Goal: Check status: Check status

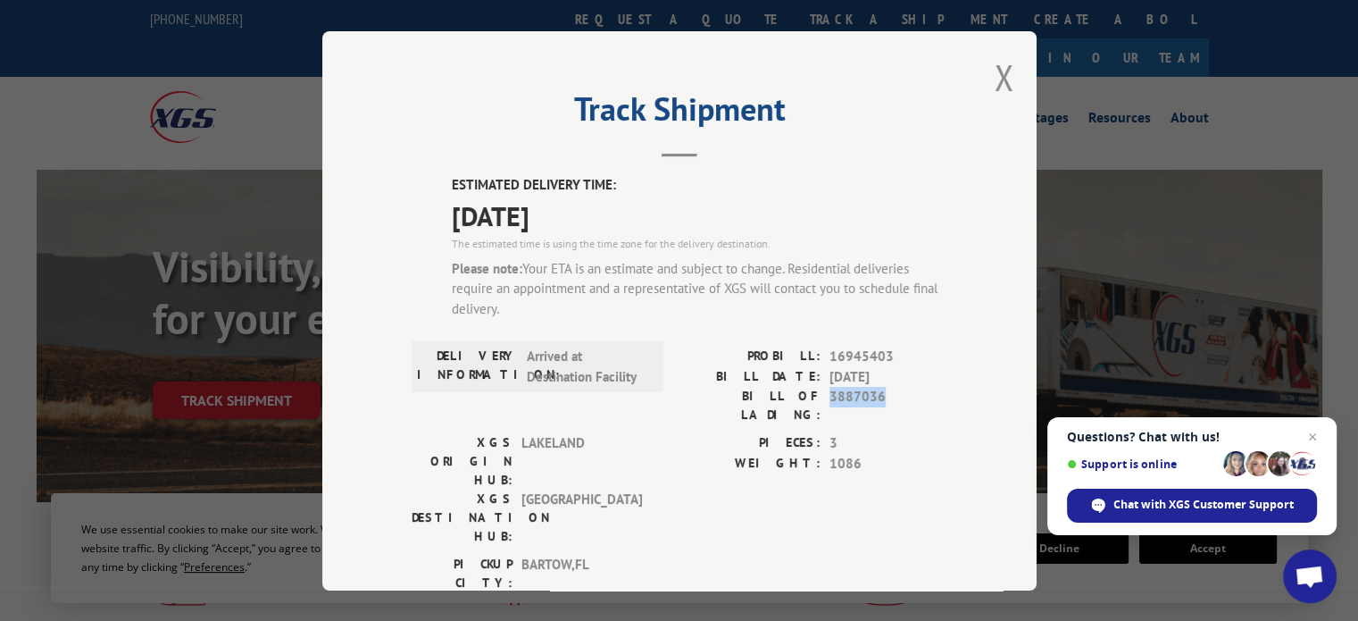
drag, startPoint x: 875, startPoint y: 395, endPoint x: 825, endPoint y: 396, distance: 50.0
click at [830, 396] on span "3887036" at bounding box center [889, 406] width 118 height 38
copy span "3887036"
click at [1000, 76] on button "Close modal" at bounding box center [1005, 77] width 20 height 47
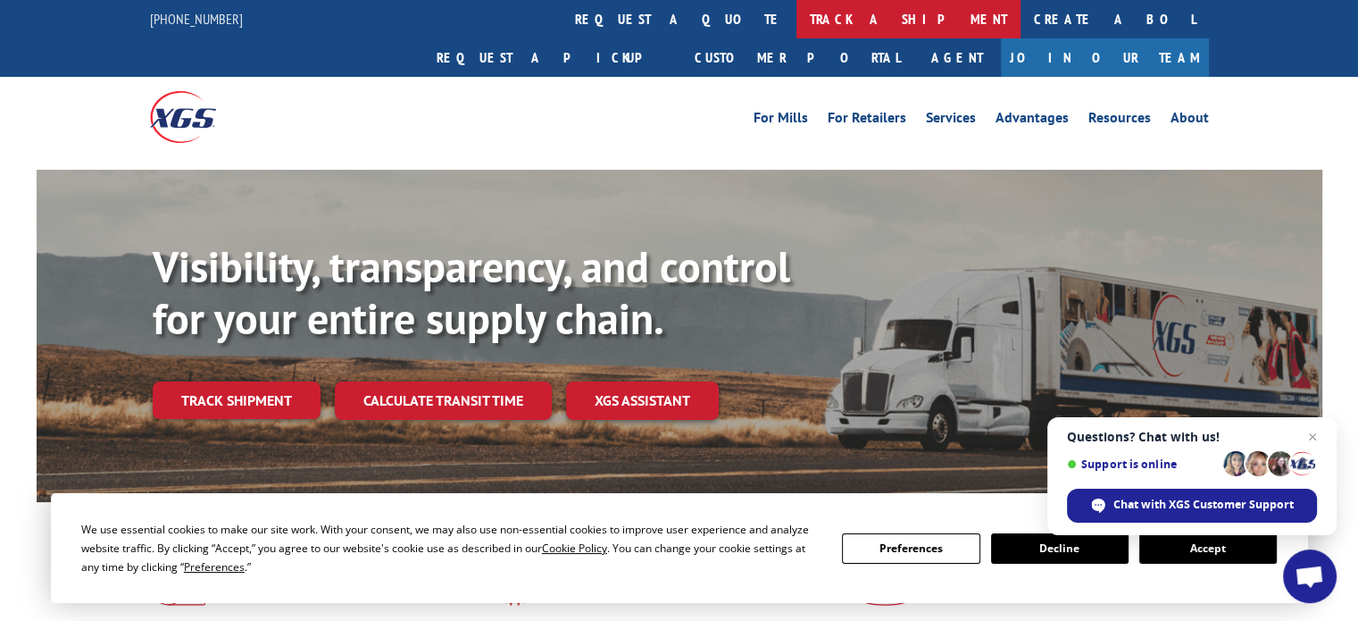
click at [797, 15] on link "track a shipment" at bounding box center [909, 19] width 224 height 38
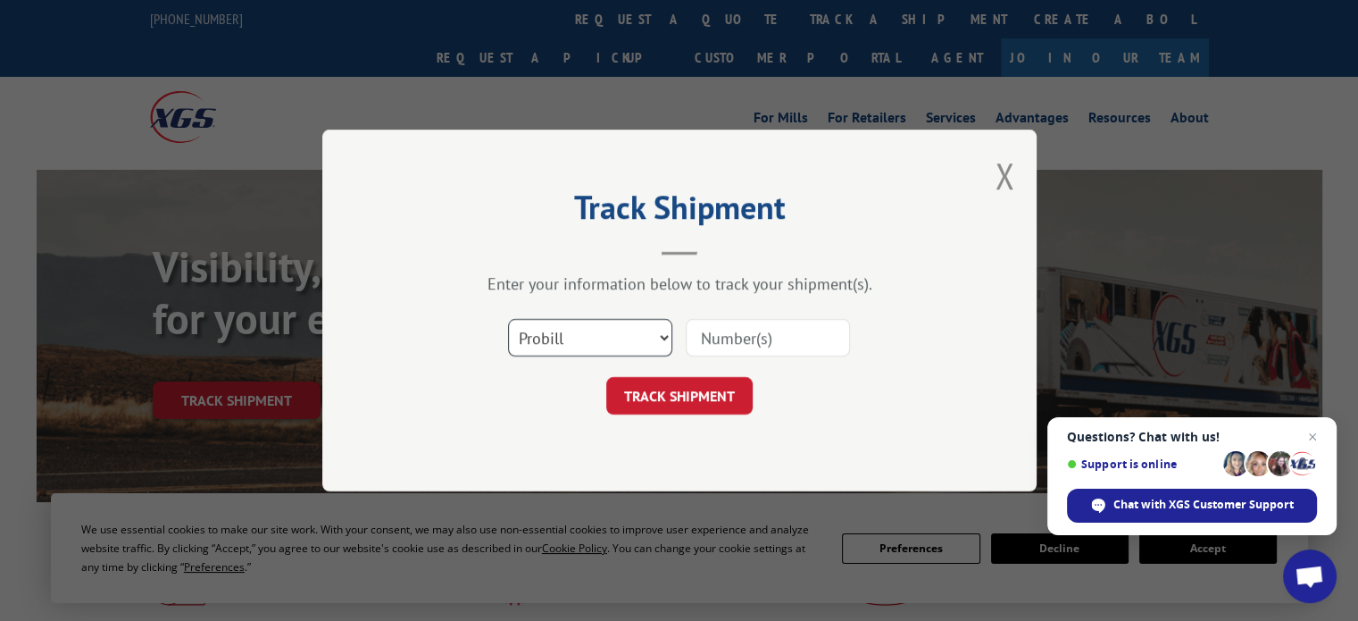
click at [628, 334] on select "Select category... Probill BOL PO" at bounding box center [590, 338] width 164 height 38
select select "bol"
click at [508, 319] on select "Select category... Probill BOL PO" at bounding box center [590, 338] width 164 height 38
click at [736, 334] on input at bounding box center [768, 338] width 164 height 38
paste input "3887036"
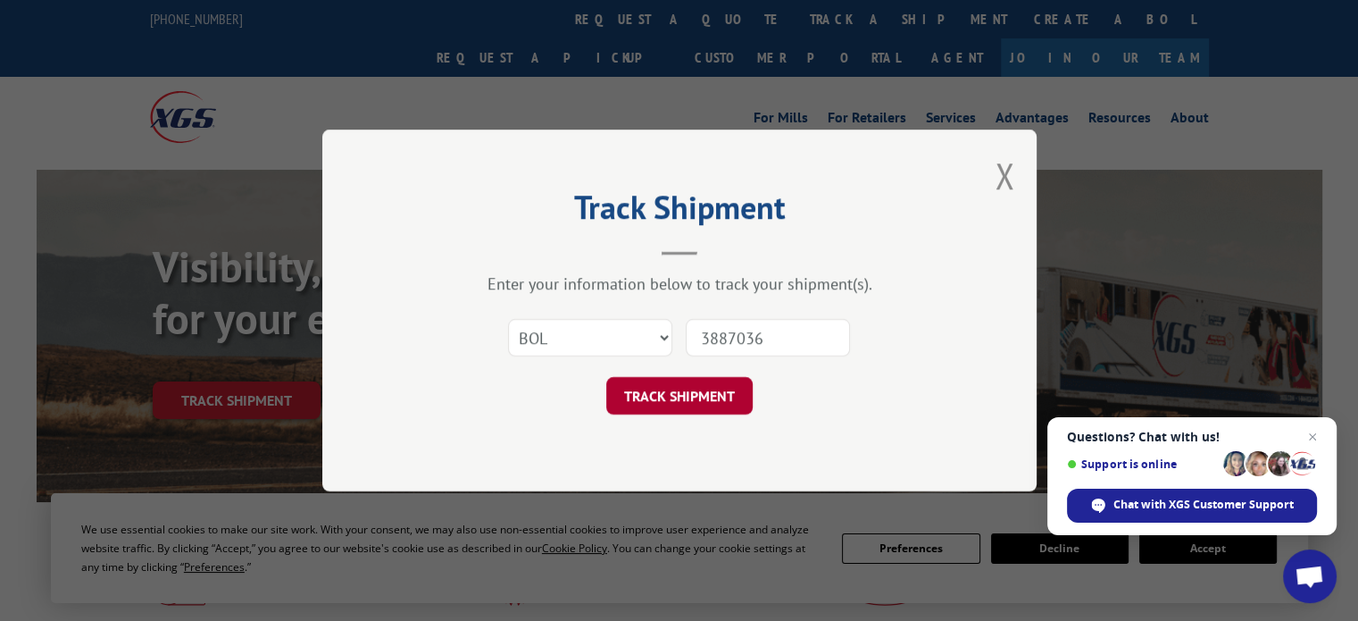
type input "3887036"
click at [689, 395] on button "TRACK SHIPMENT" at bounding box center [679, 396] width 146 height 38
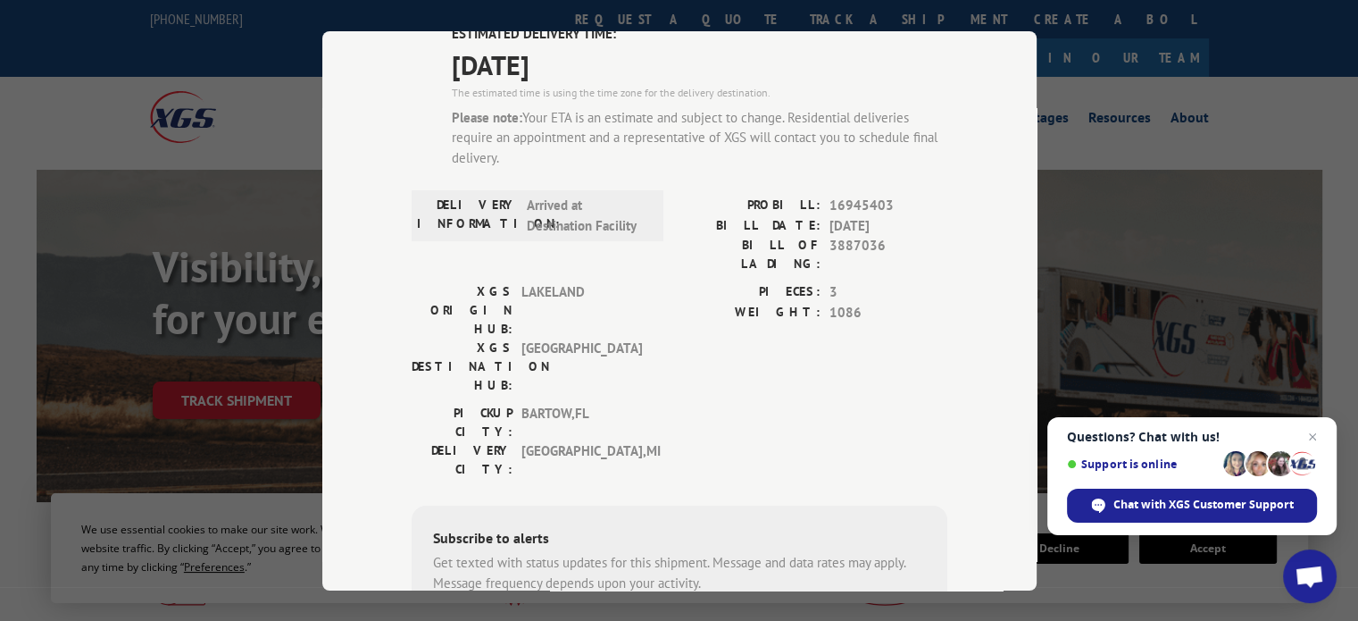
scroll to position [179, 0]
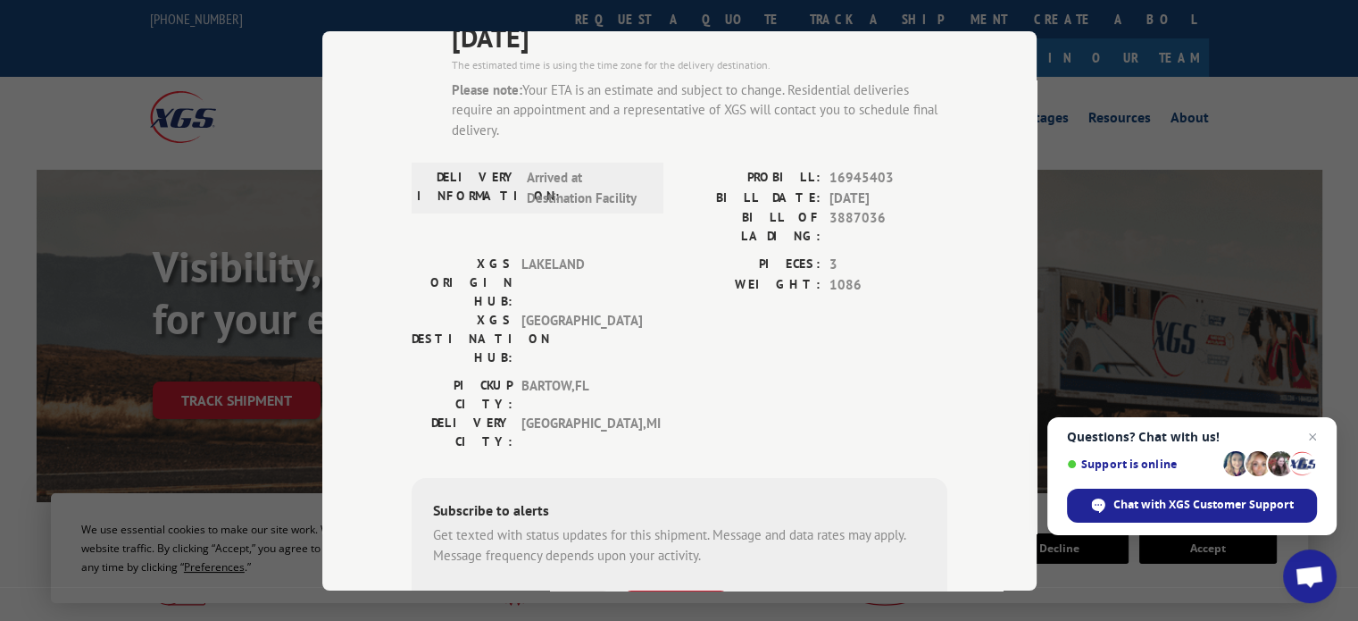
click at [571, 590] on input "+1 (___) ___-____" at bounding box center [525, 609] width 170 height 38
type input "+1 (231) 666-1880"
click at [674, 590] on button "SUBSCRIBE" at bounding box center [676, 609] width 104 height 38
